Goal: Book appointment/travel/reservation

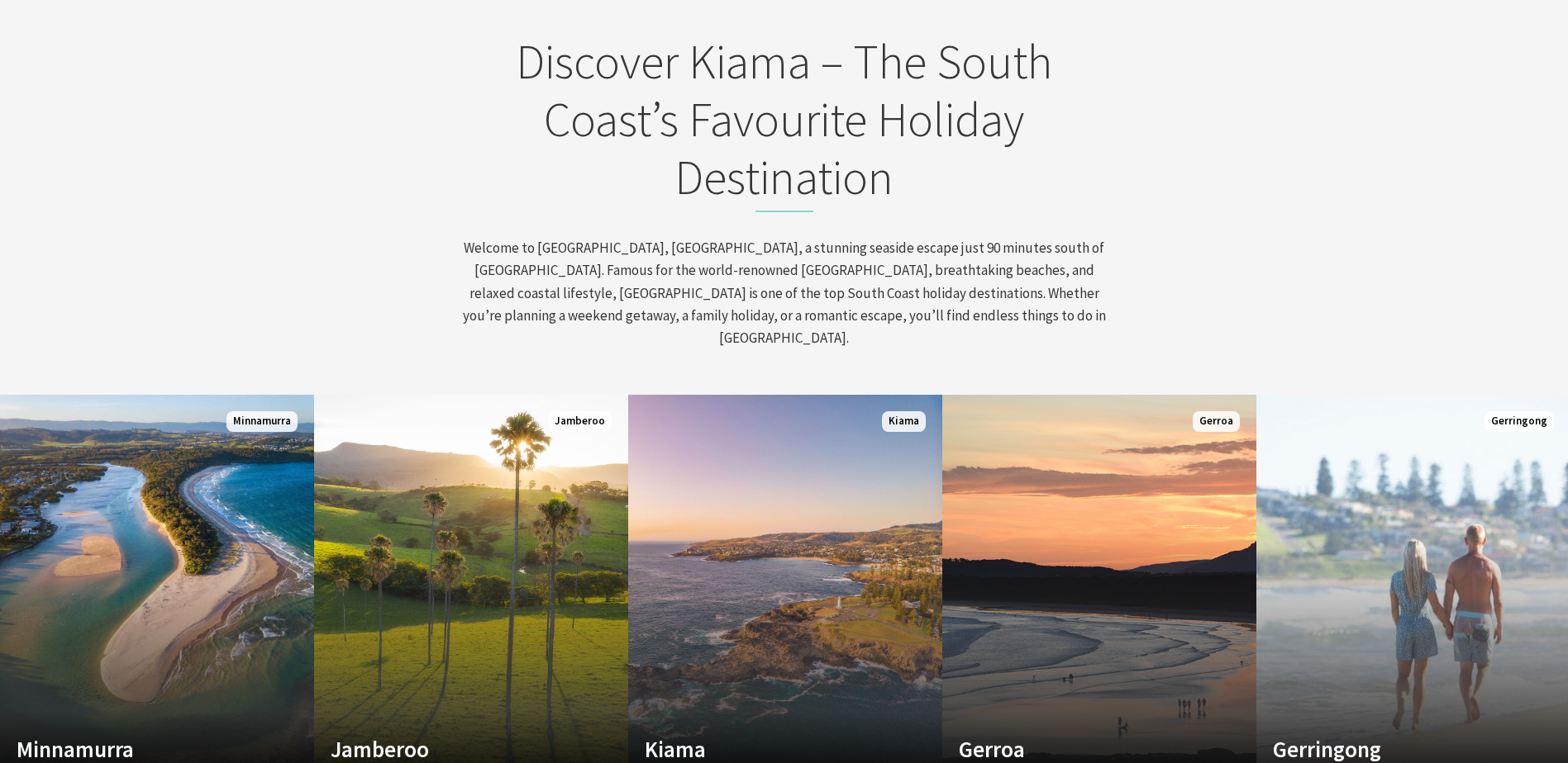
scroll to position [909, 0]
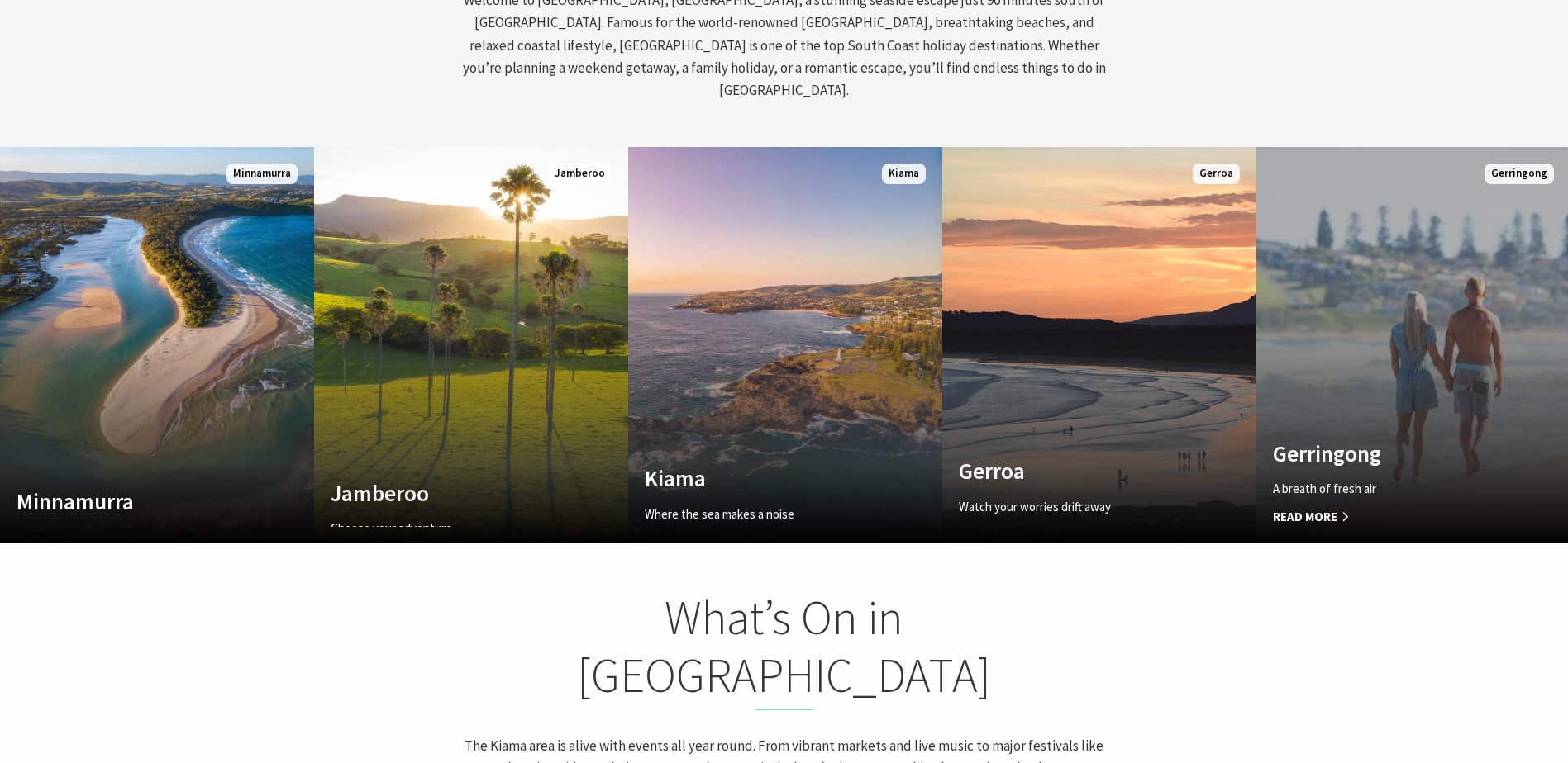
click at [1393, 374] on link "Custom Image Used [GEOGRAPHIC_DATA] A breath of fresh air Read More [GEOGRAPHIC…" at bounding box center [1413, 345] width 314 height 396
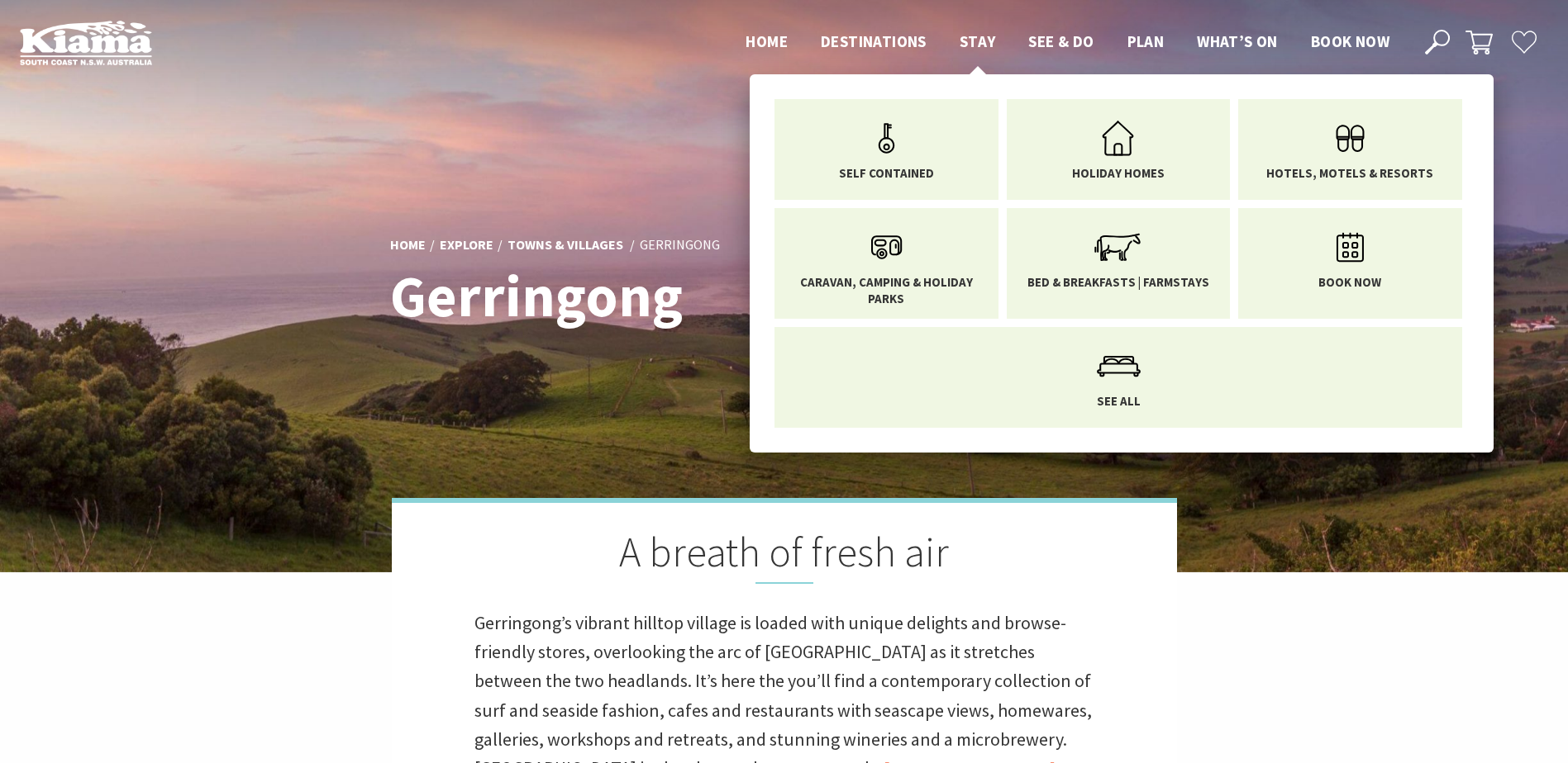
click at [977, 30] on li "Stay Self Contained Holiday Homes Hotels, Motels & Resorts Caravan, Camping & H…" at bounding box center [978, 41] width 37 height 24
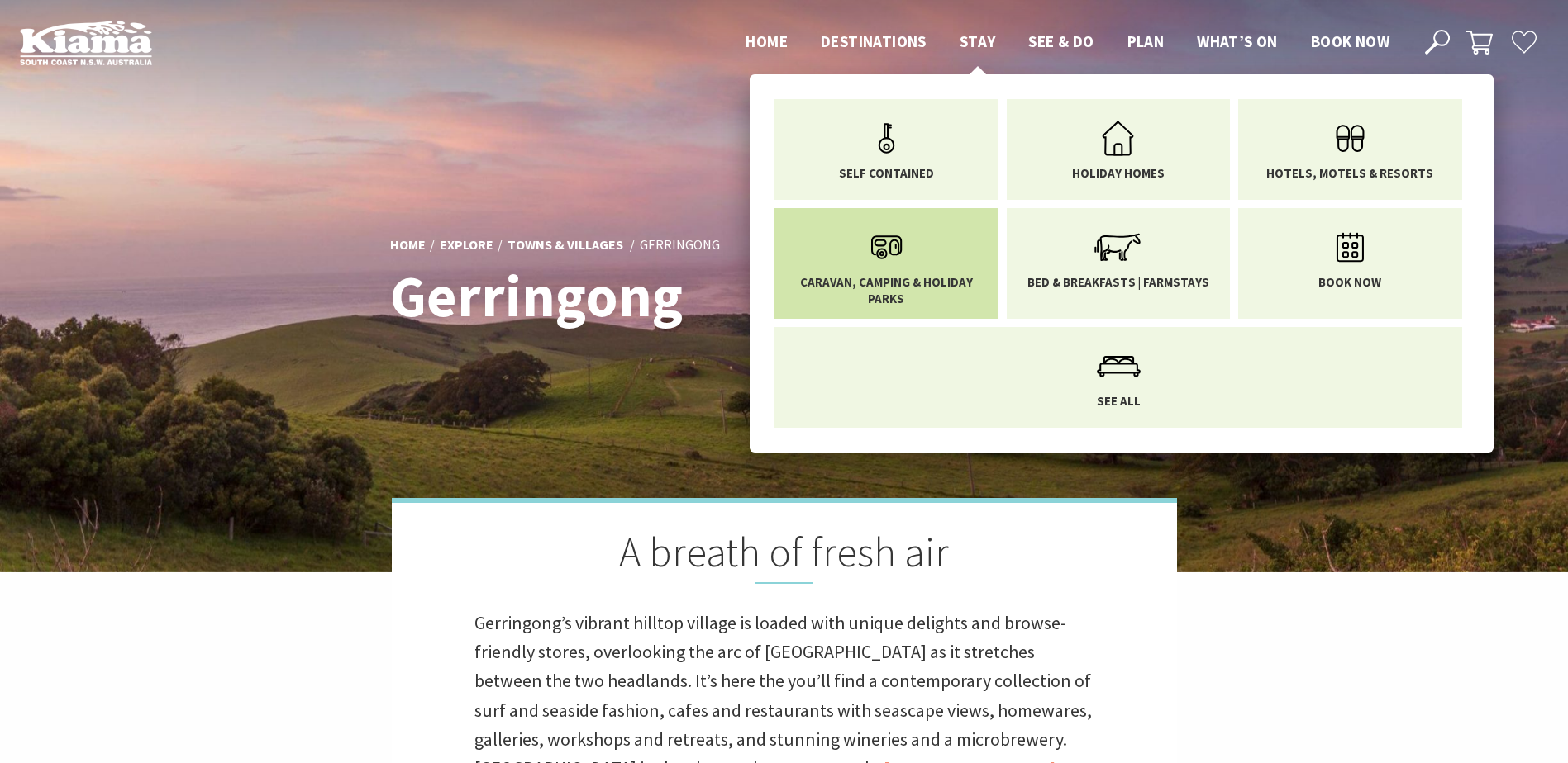
click at [887, 280] on span "Caravan, Camping & Holiday Parks" at bounding box center [887, 290] width 199 height 32
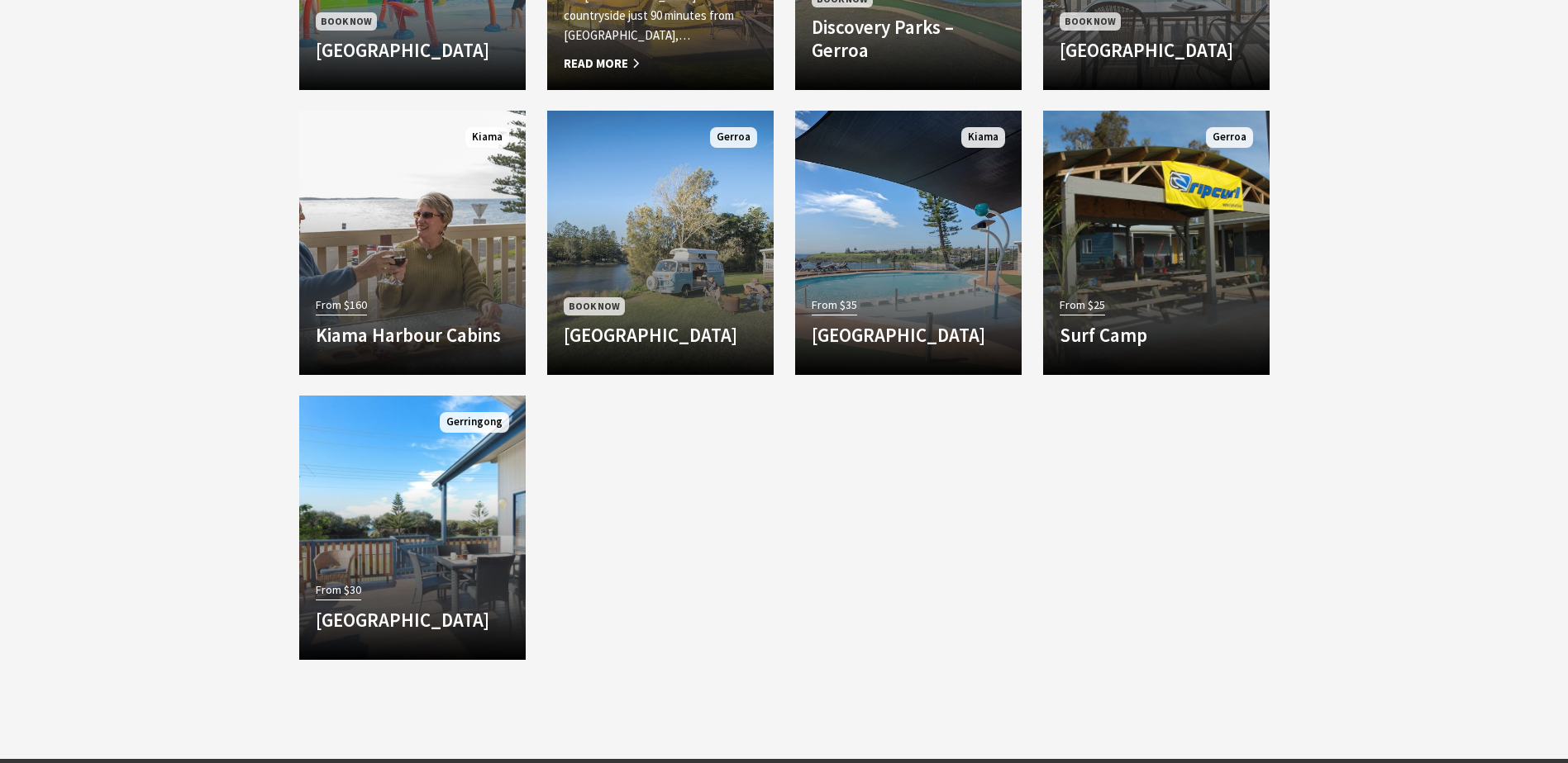
scroll to position [1735, 0]
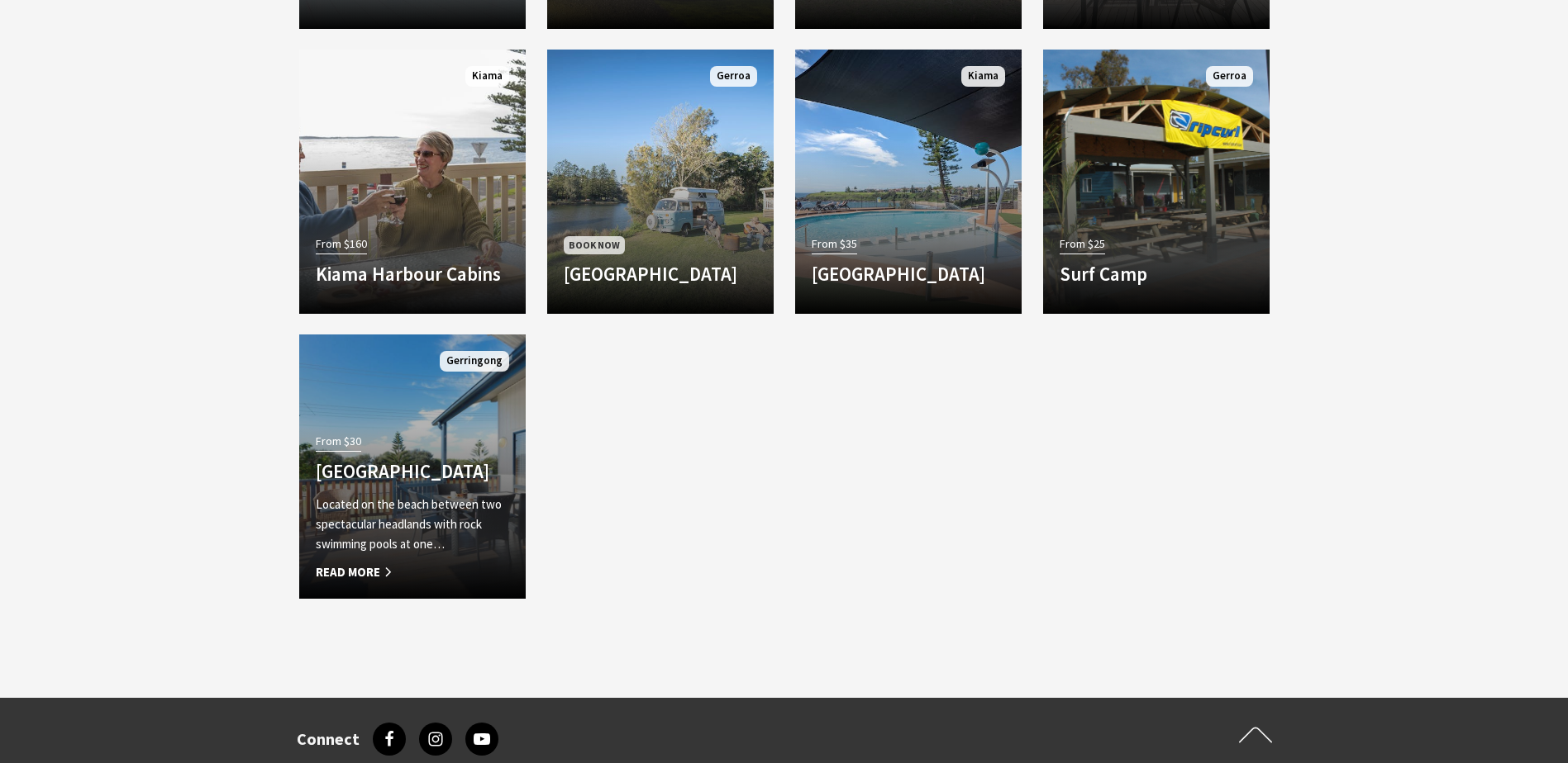
click at [408, 460] on h4 "[GEOGRAPHIC_DATA]" at bounding box center [412, 471] width 193 height 23
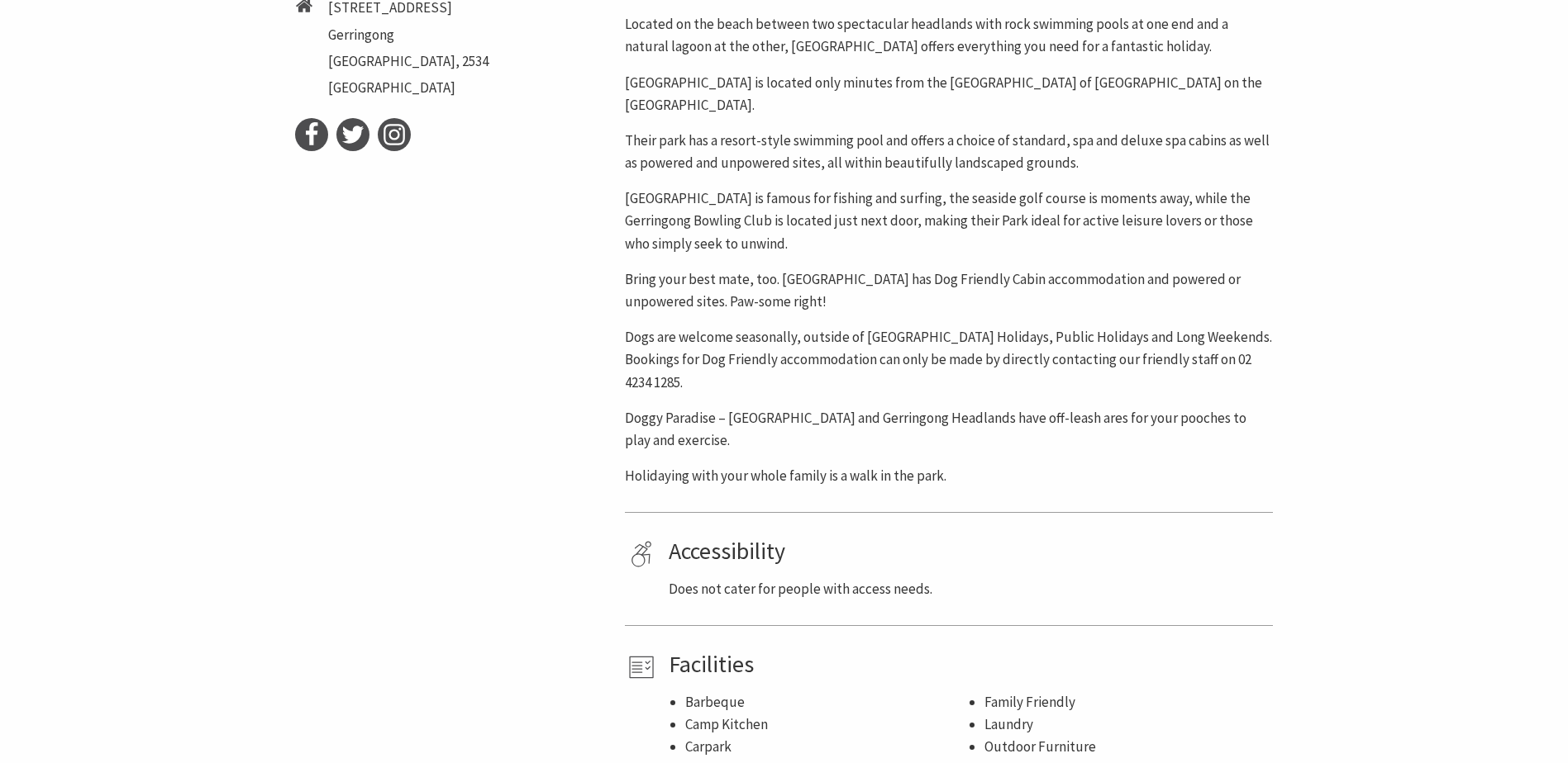
scroll to position [578, 0]
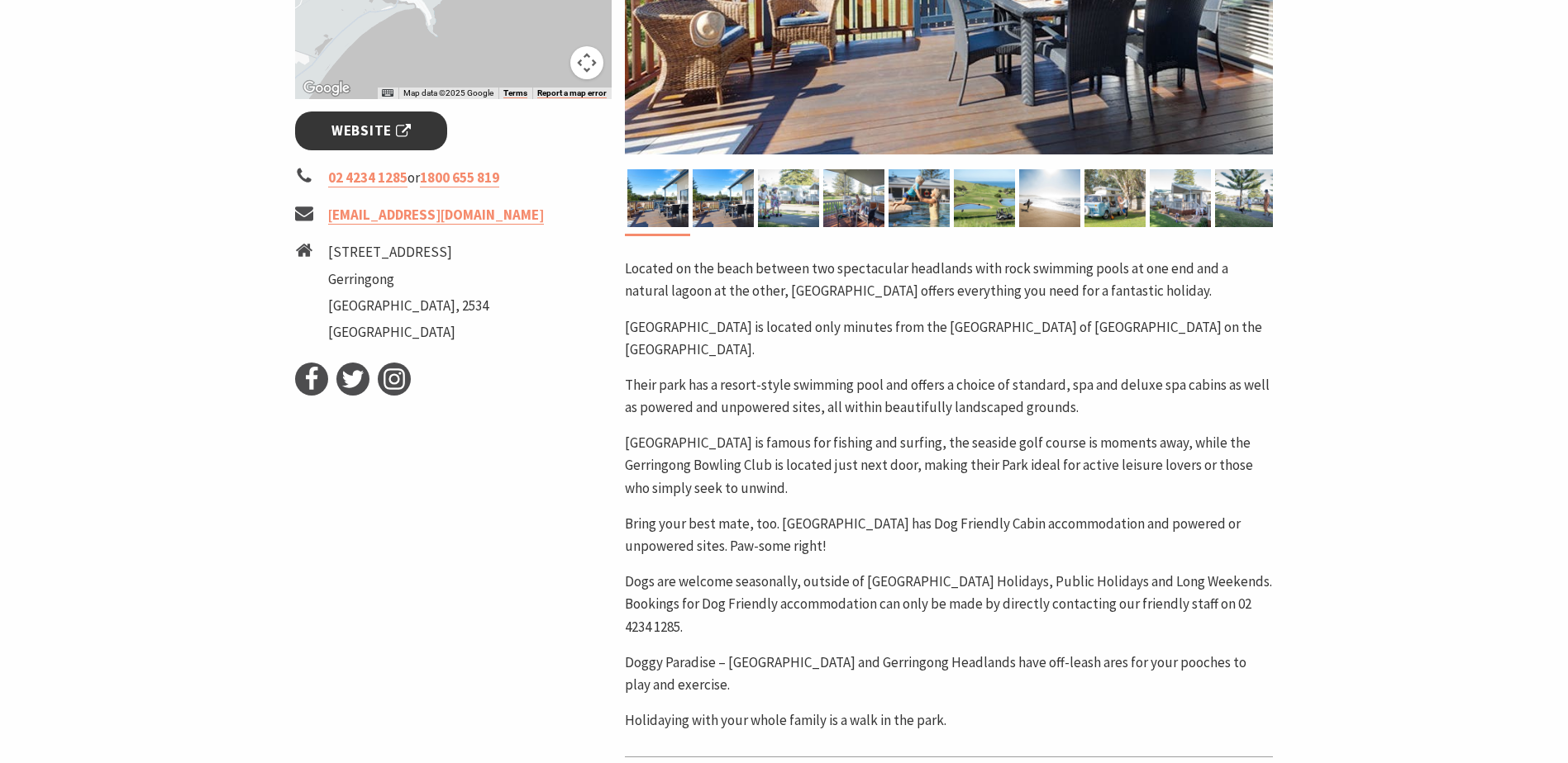
click at [349, 118] on link "Website" at bounding box center [371, 131] width 153 height 38
